Goal: Submit feedback/report problem: Submit feedback/report problem

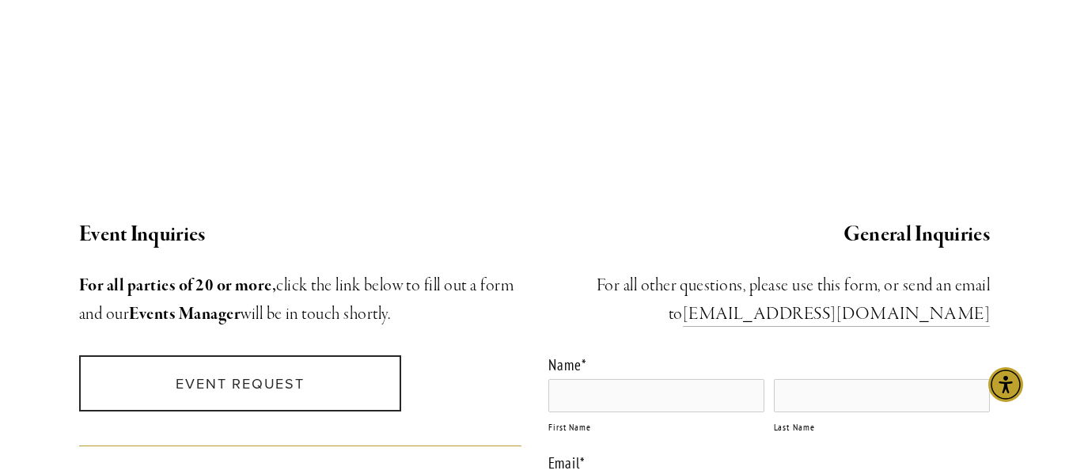
scroll to position [1504, 0]
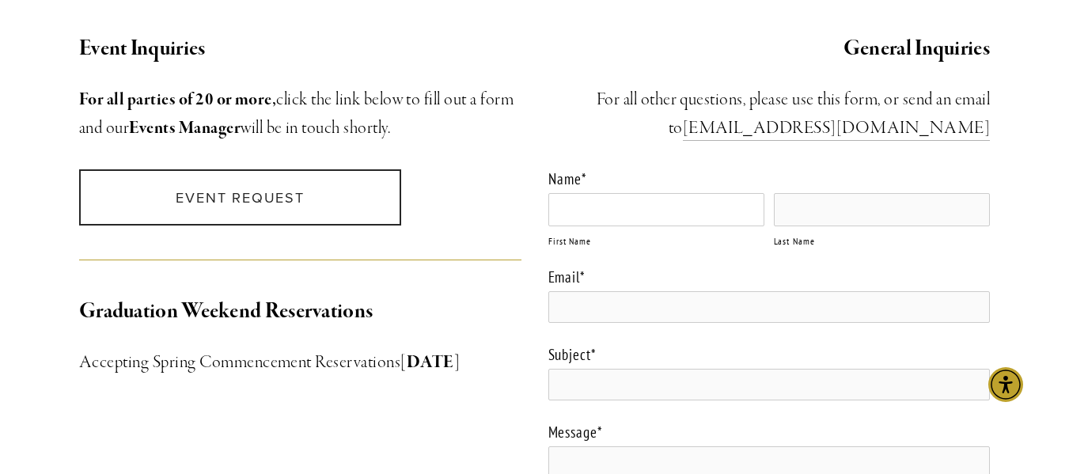
click at [580, 193] on input "First Name" at bounding box center [656, 209] width 216 height 33
type input "[PERSON_NAME]"
type input "[EMAIL_ADDRESS][DOMAIN_NAME]"
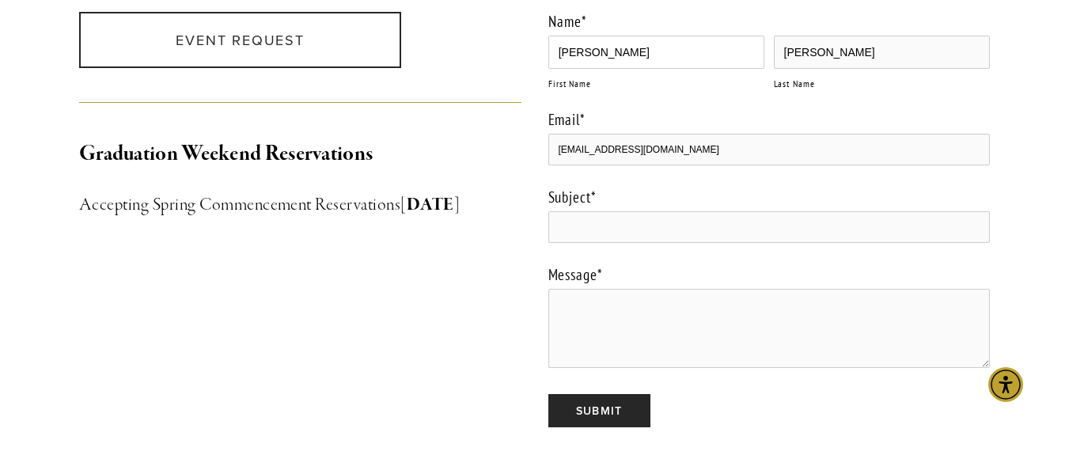
scroll to position [1662, 0]
click at [667, 323] on textarea "Message *" at bounding box center [769, 327] width 442 height 79
paste textarea "[EMAIL_ADDRESS][DOMAIN_NAME]"
type textarea "[EMAIL_ADDRESS][DOMAIN_NAME]"
paste input "Need some feedback"
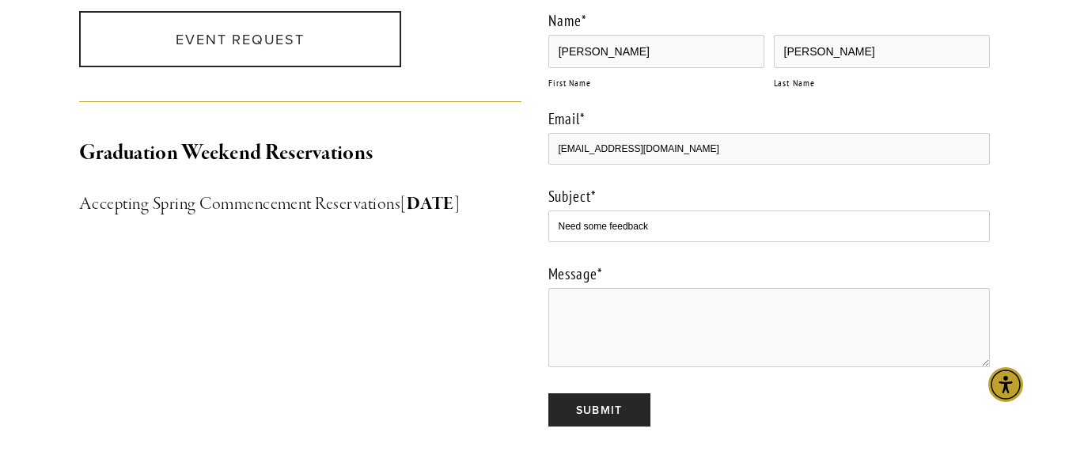
click at [628, 213] on input "Need some feedback" at bounding box center [769, 227] width 442 height 32
type input "Need some feedback"
paste textarea "Hi, Kids are like sponges—they absorb everything, including our stress and anxi…"
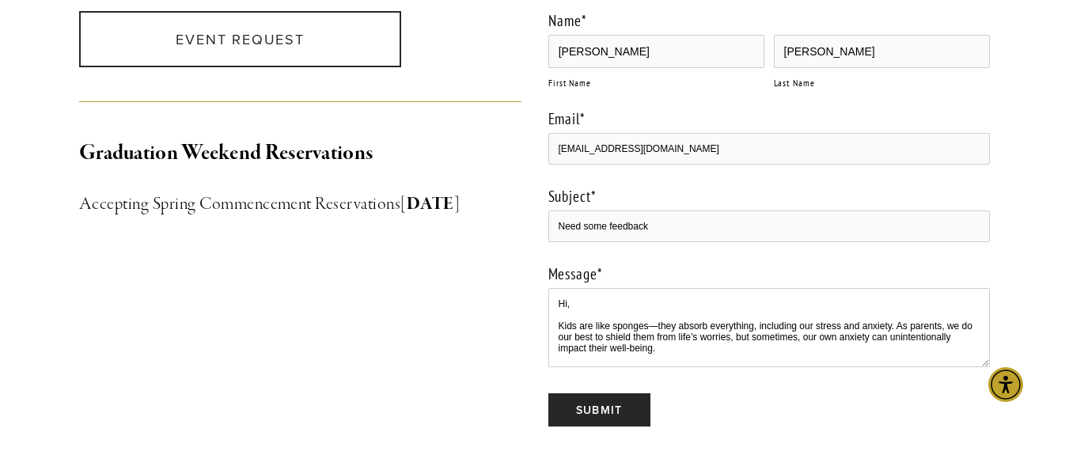
click at [657, 318] on textarea "Hi, Kids are like sponges—they absorb everything, including our stress and anxi…" at bounding box center [769, 327] width 442 height 79
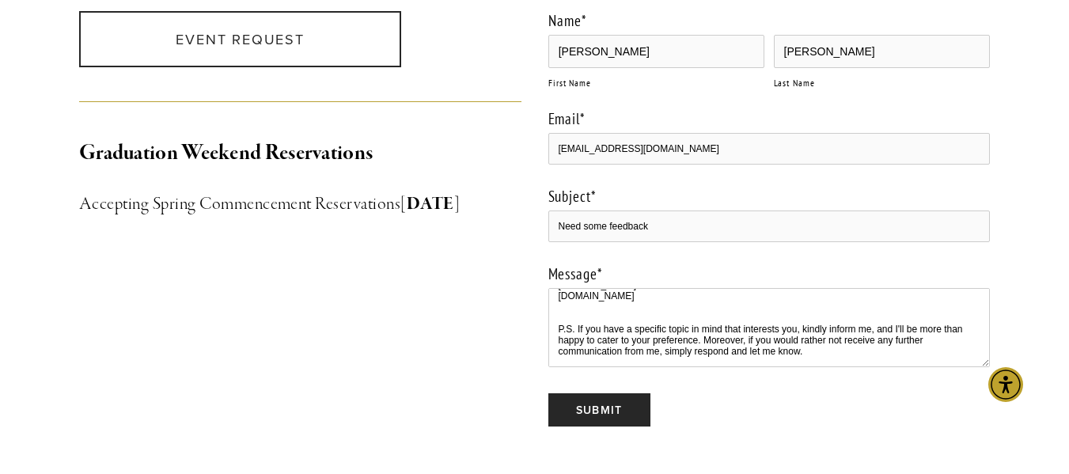
type textarea "Hi, Kids are like sponges—they absorb everything, including our stress and anxi…"
click at [614, 412] on div "Name * [PERSON_NAME] First Name [PERSON_NAME] Last Name * * *" at bounding box center [769, 219] width 469 height 442
click at [627, 393] on input "Submit" at bounding box center [599, 409] width 102 height 33
type input "Submitting…"
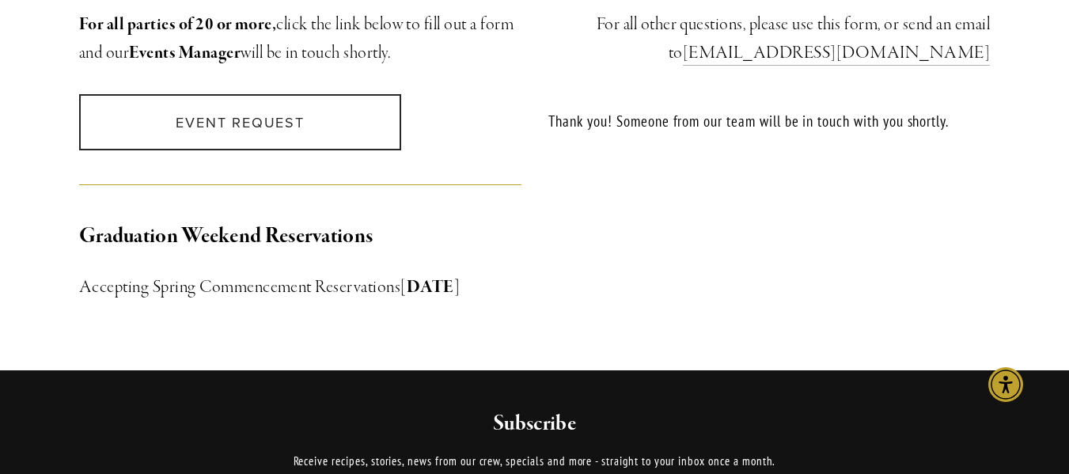
scroll to position [1345, 0]
